Goal: Obtain resource: Download file/media

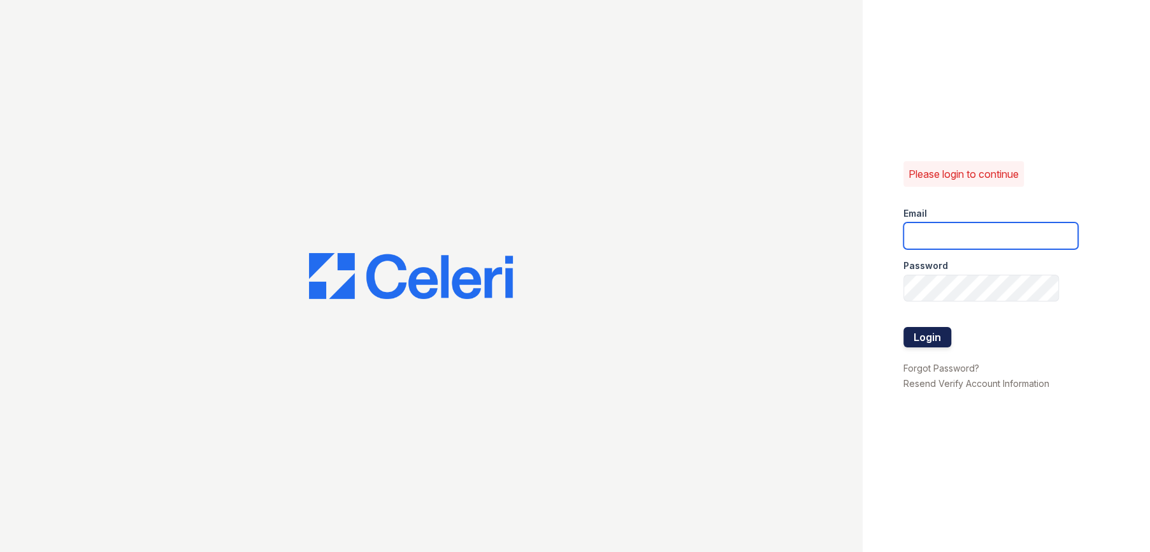
type input "[EMAIL_ADDRESS][DOMAIN_NAME]"
click at [932, 342] on button "Login" at bounding box center [927, 337] width 48 height 20
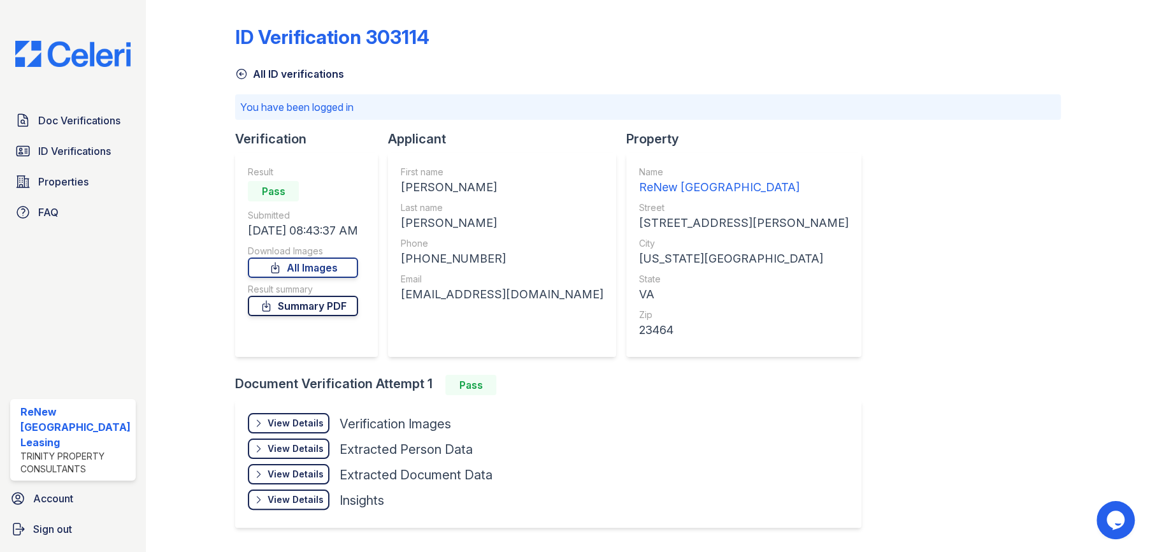
click at [335, 306] on link "Summary PDF" at bounding box center [303, 306] width 110 height 20
click at [303, 420] on div "View Details" at bounding box center [296, 423] width 56 height 13
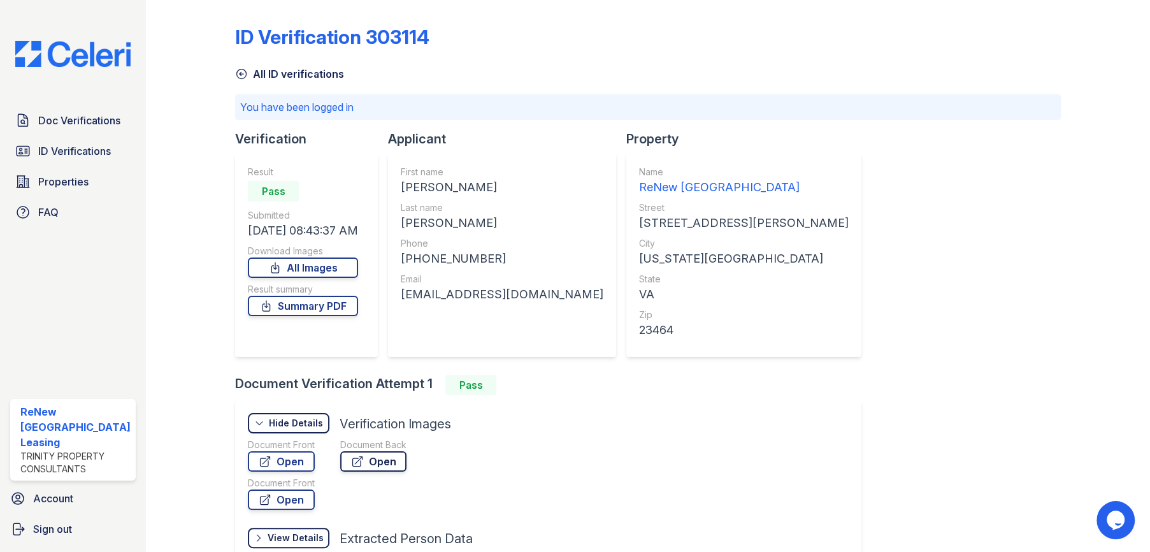
click at [380, 461] on link "Open" at bounding box center [373, 461] width 66 height 20
click at [294, 466] on link "Open" at bounding box center [281, 461] width 67 height 20
